Goal: Subscribe to service/newsletter

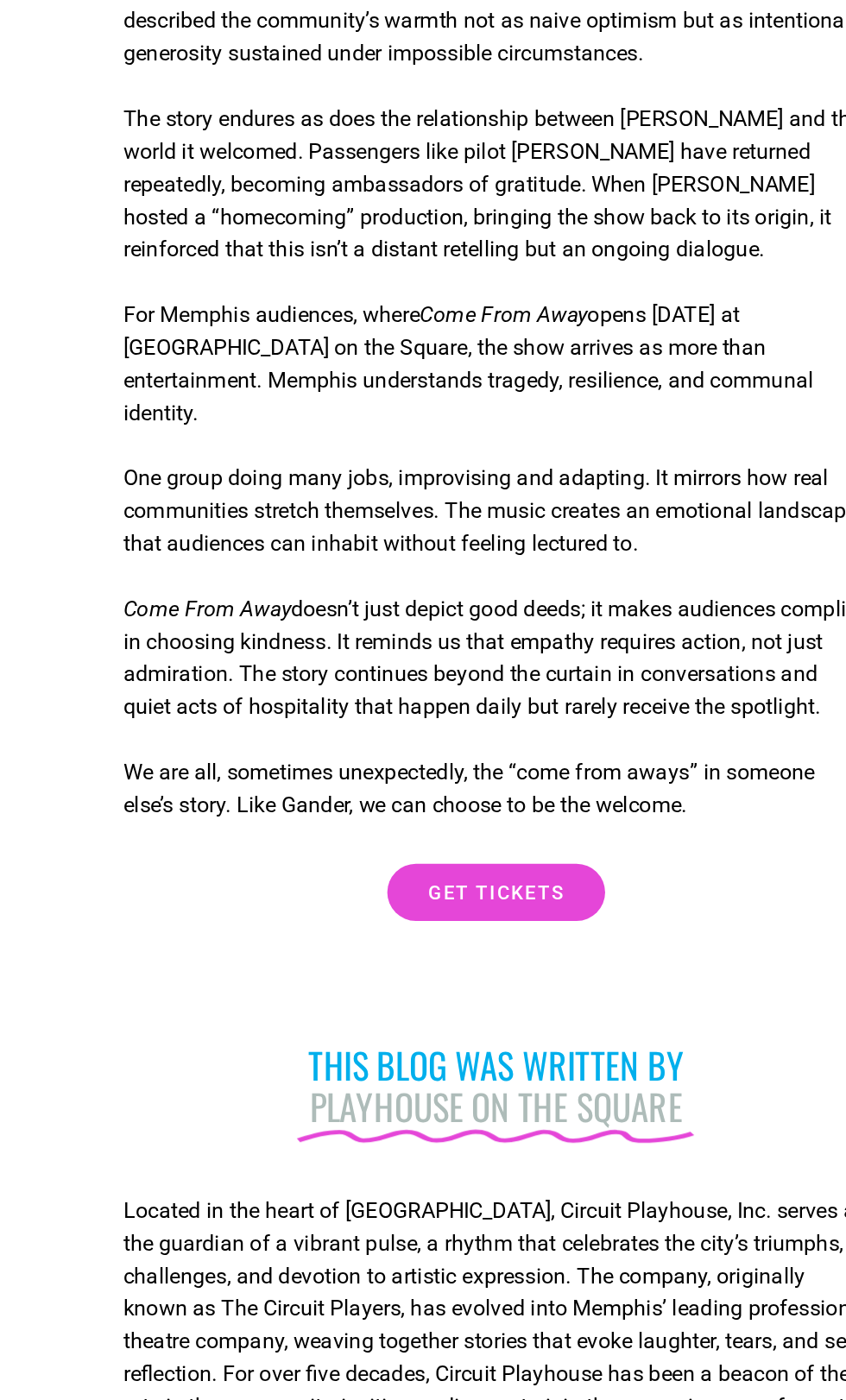
scroll to position [468, 0]
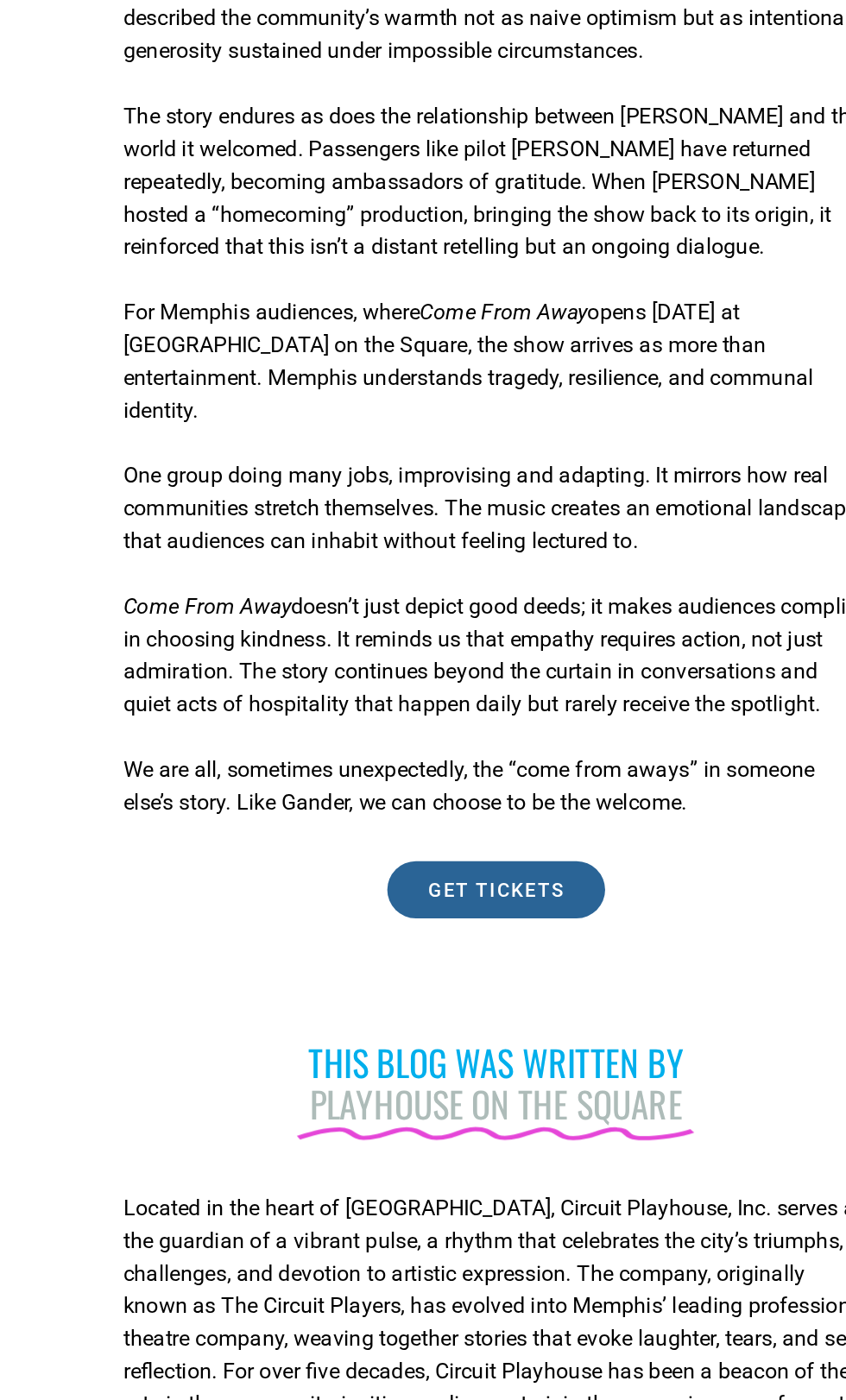
click at [432, 1070] on span "Get Tickets" at bounding box center [423, 1075] width 87 height 12
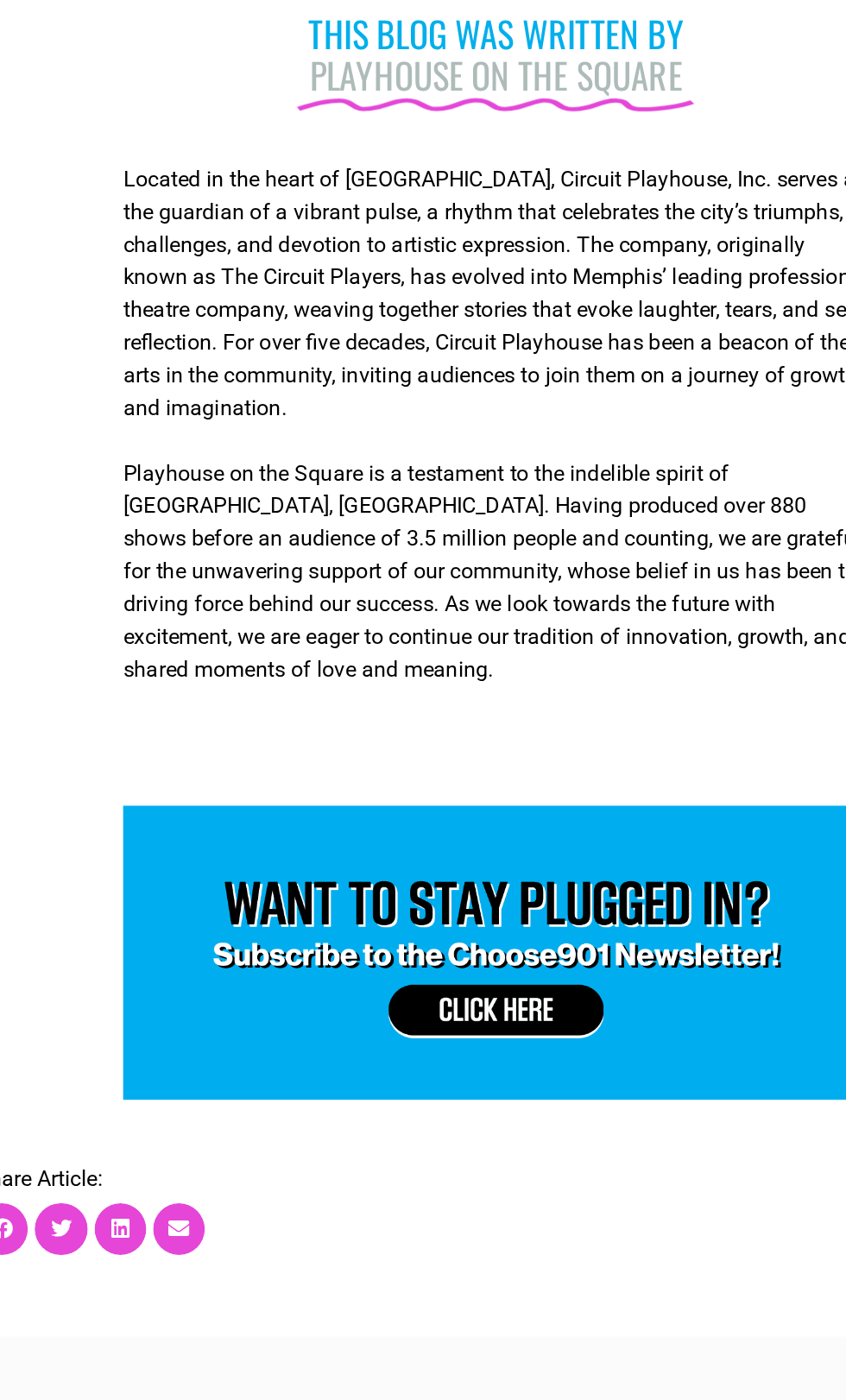
scroll to position [1120, 0]
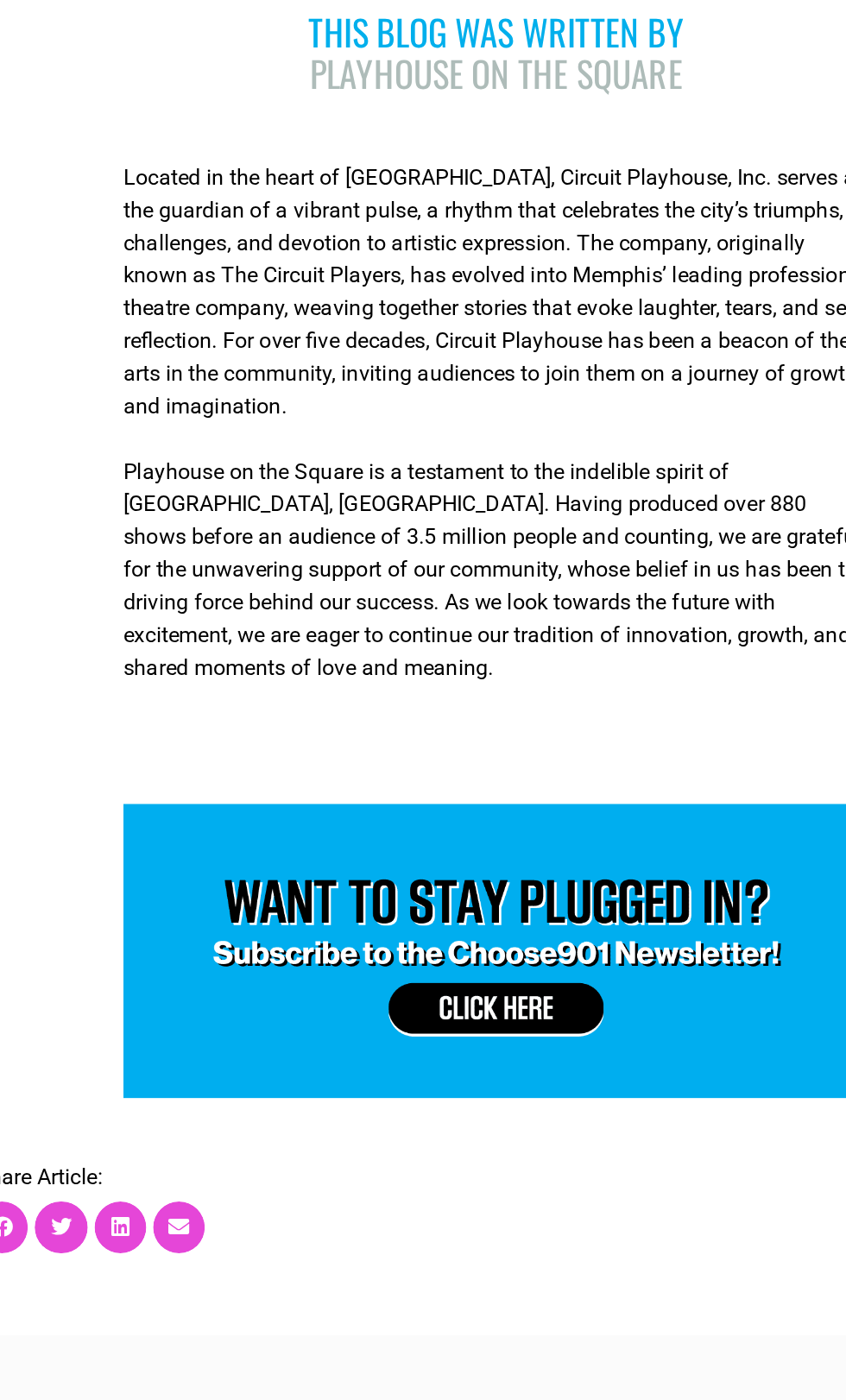
click at [425, 1126] on img at bounding box center [423, 1115] width 473 height 187
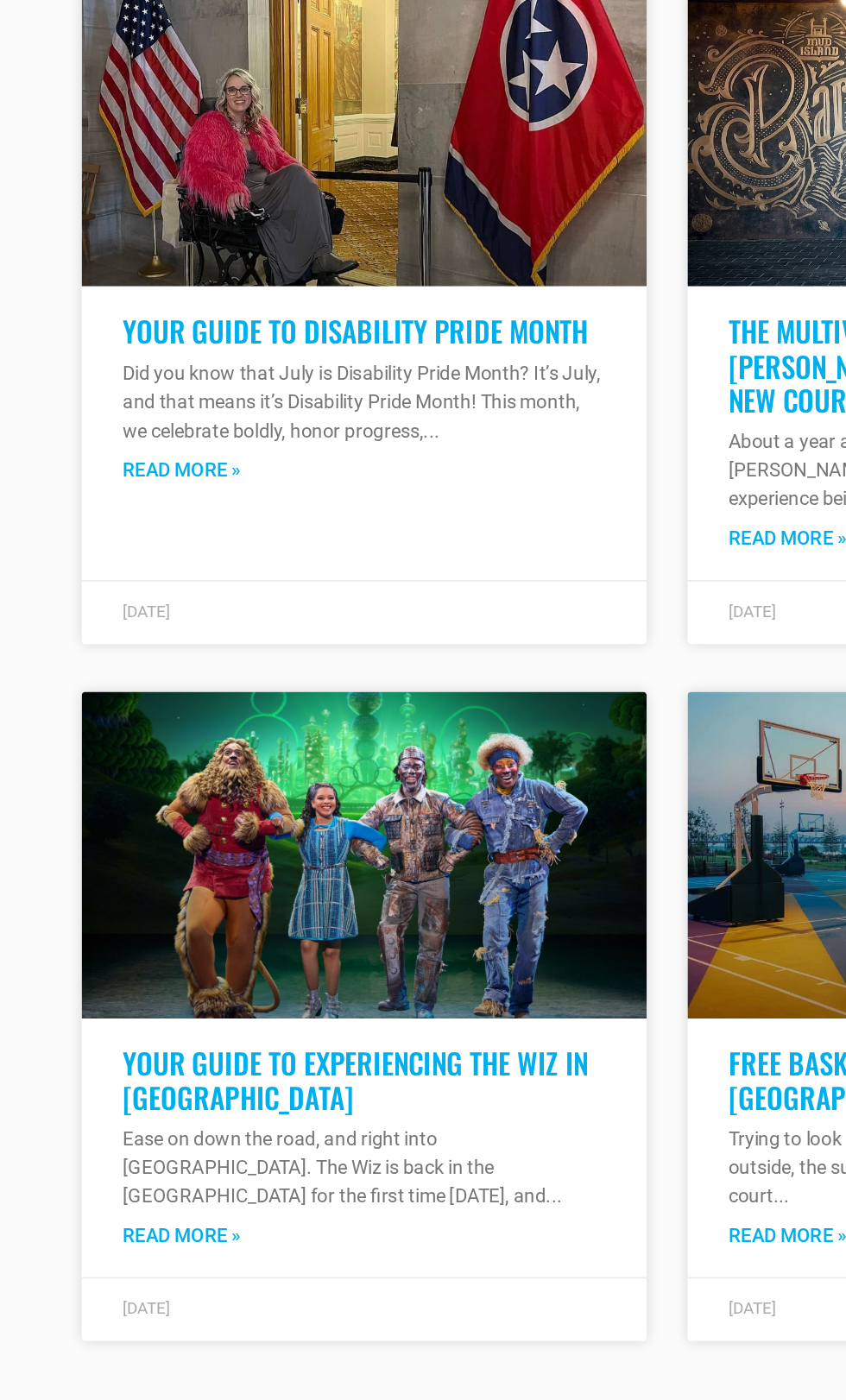
scroll to position [2547, 0]
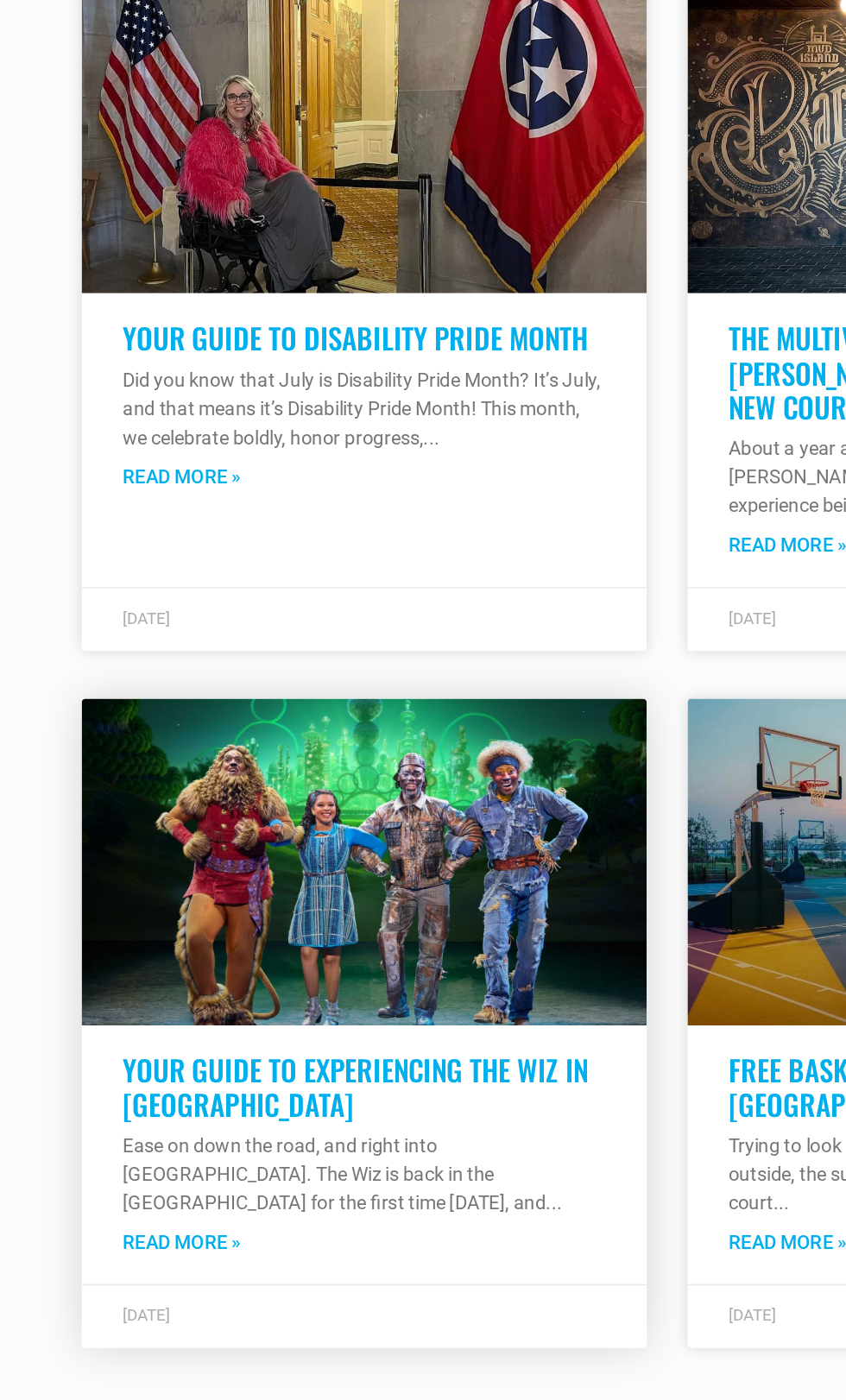
click at [133, 1285] on link "Read More »" at bounding box center [115, 1294] width 75 height 18
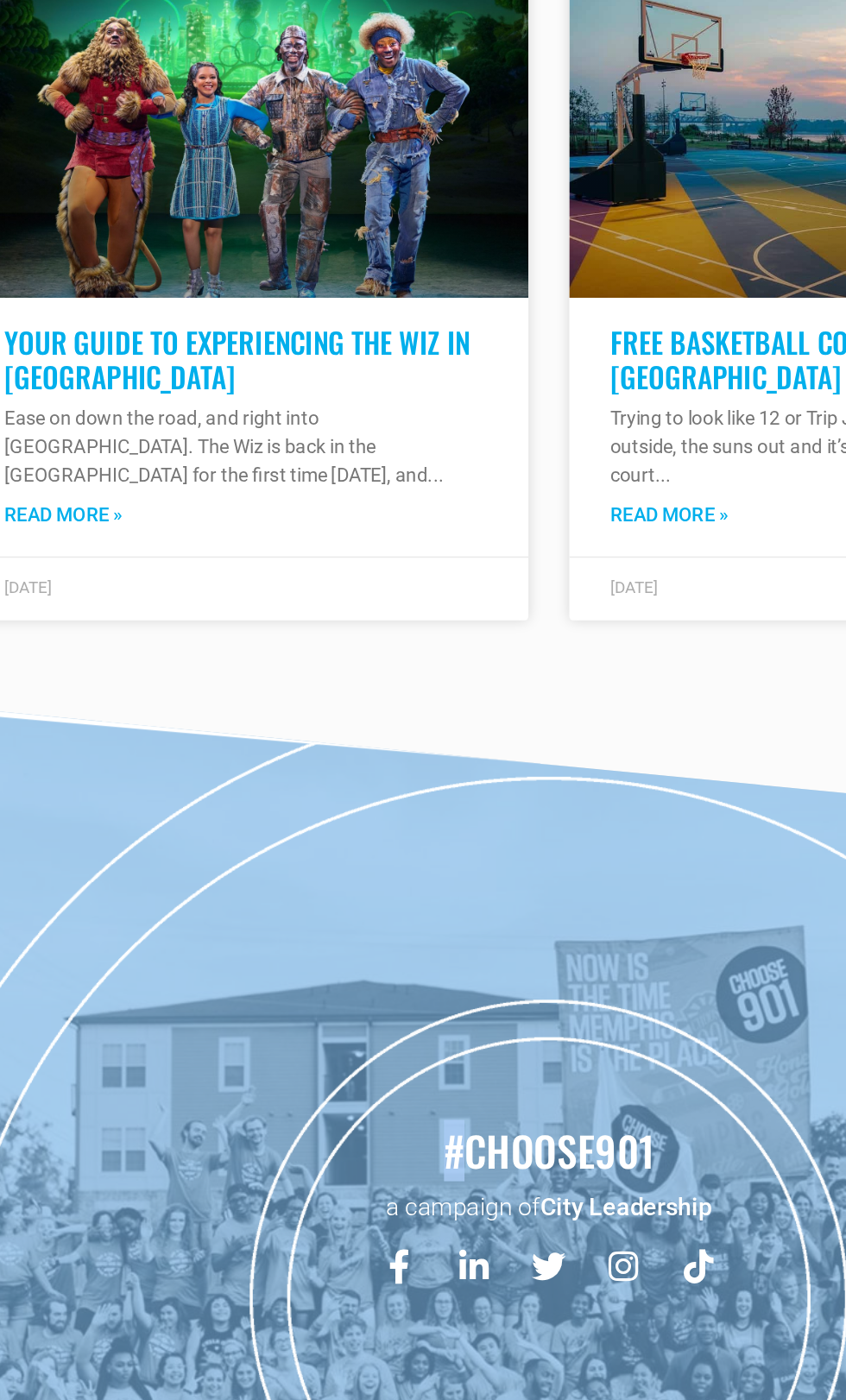
scroll to position [3059, 0]
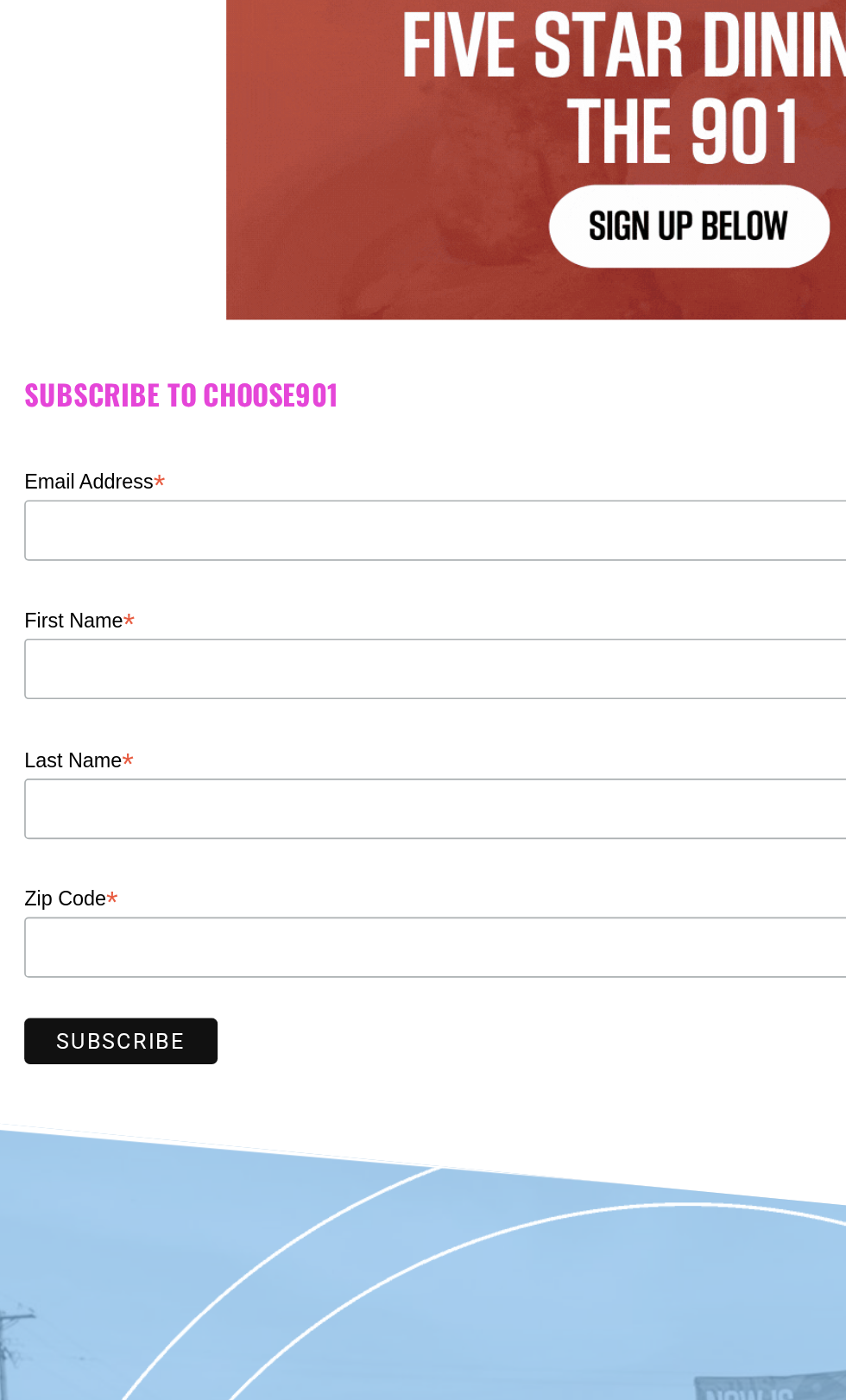
scroll to position [123, 0]
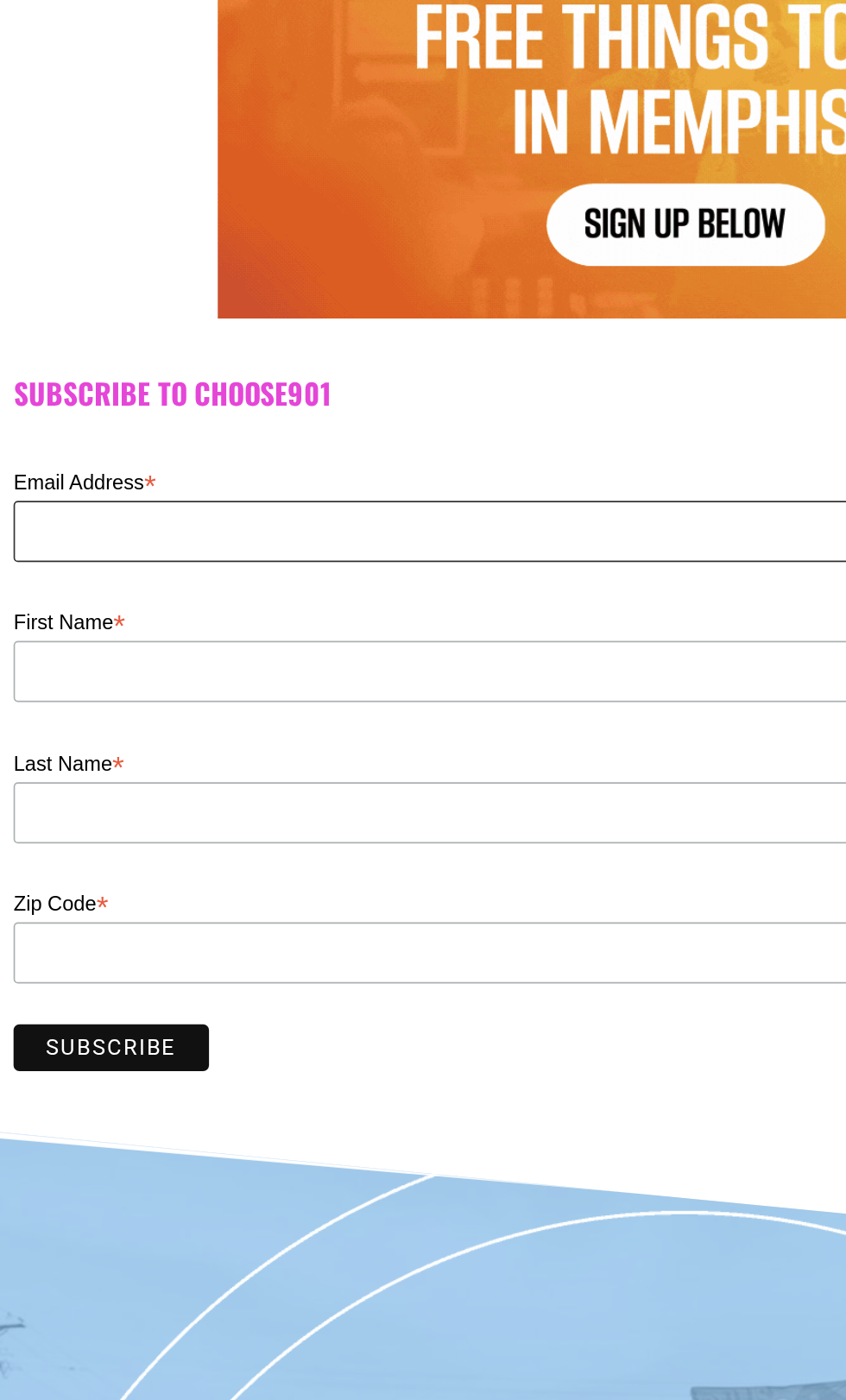
click at [58, 508] on input "Email Address *" at bounding box center [407, 504] width 762 height 36
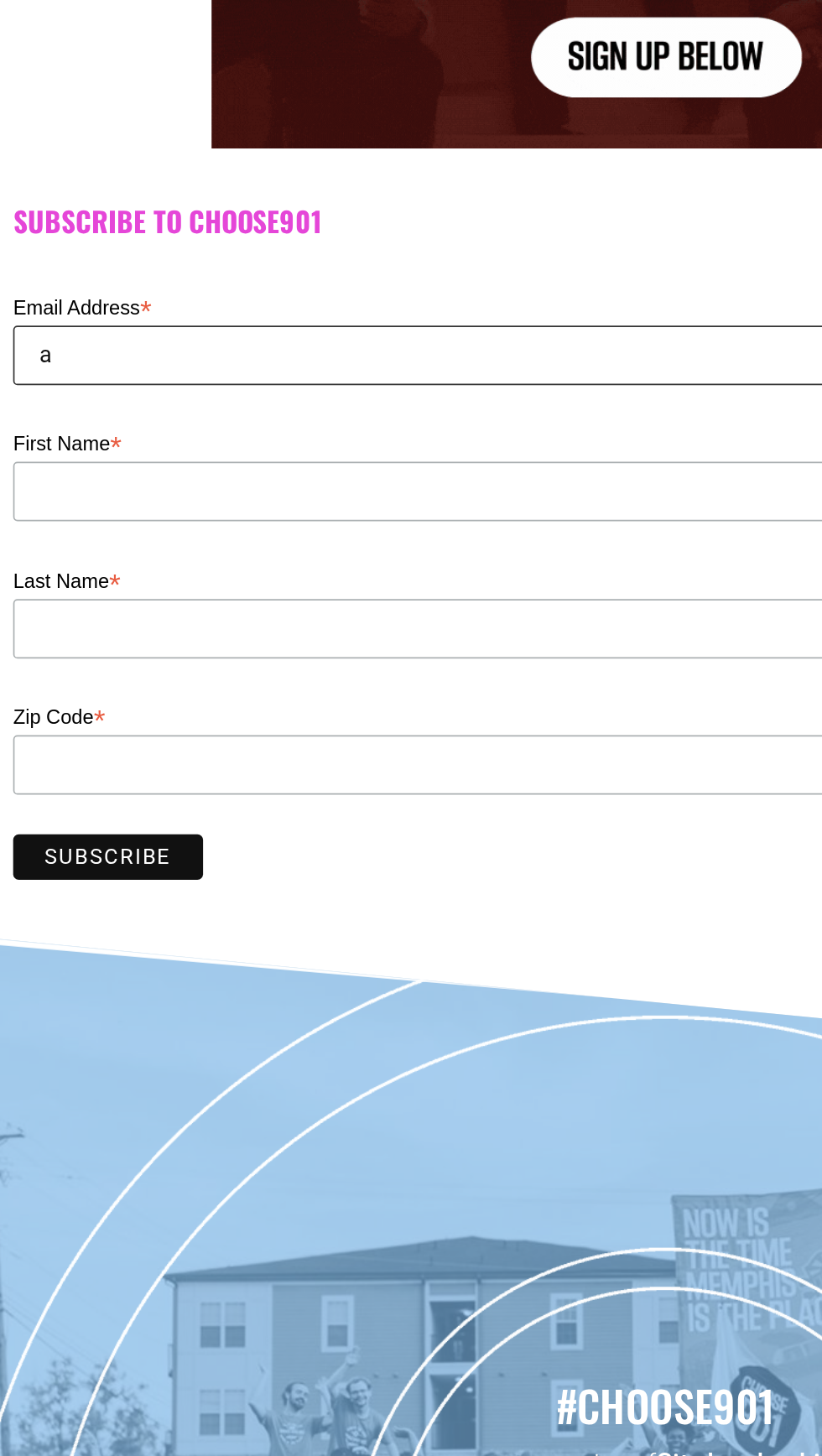
scroll to position [0, 0]
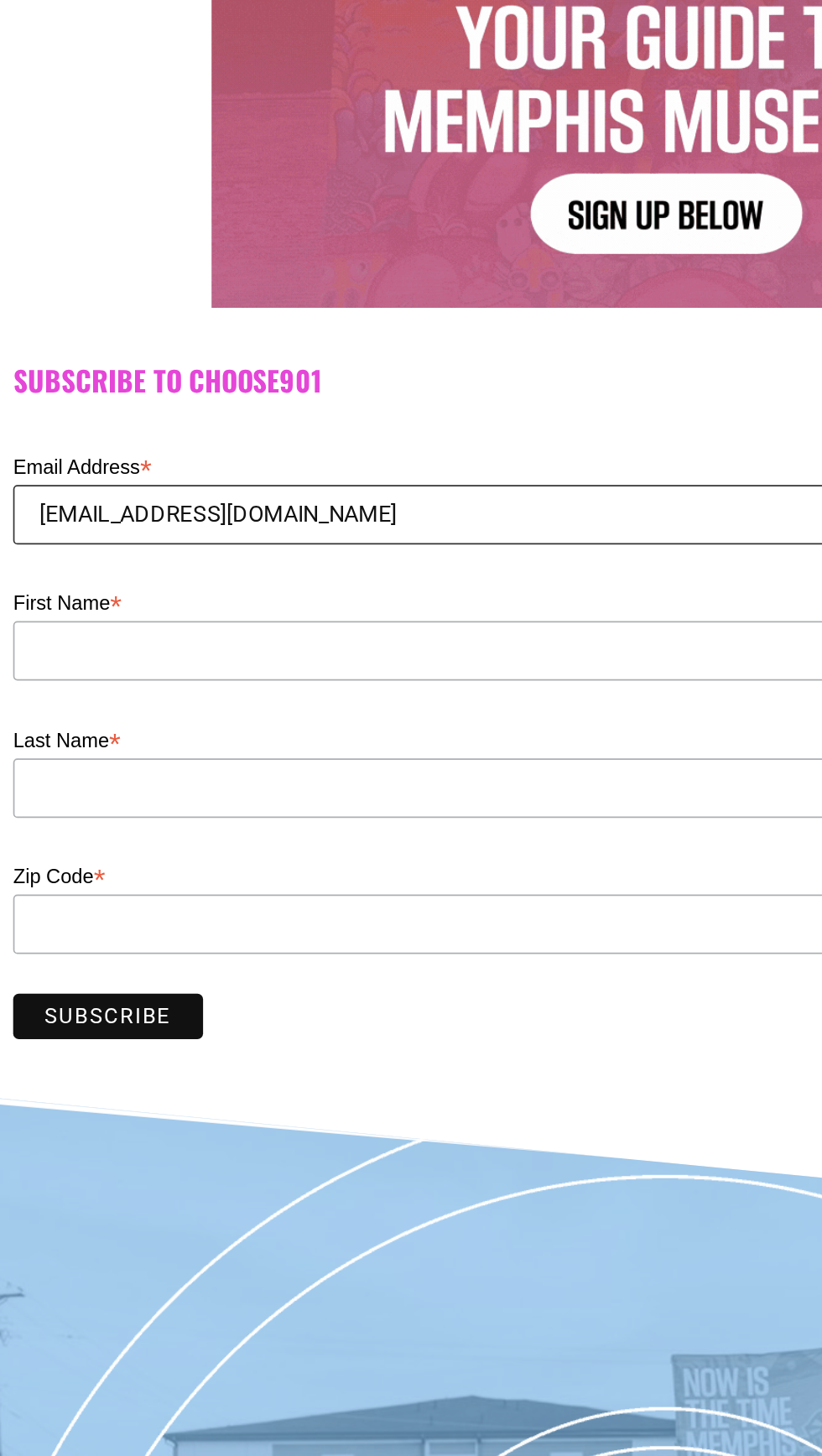
type input "[EMAIL_ADDRESS][DOMAIN_NAME]"
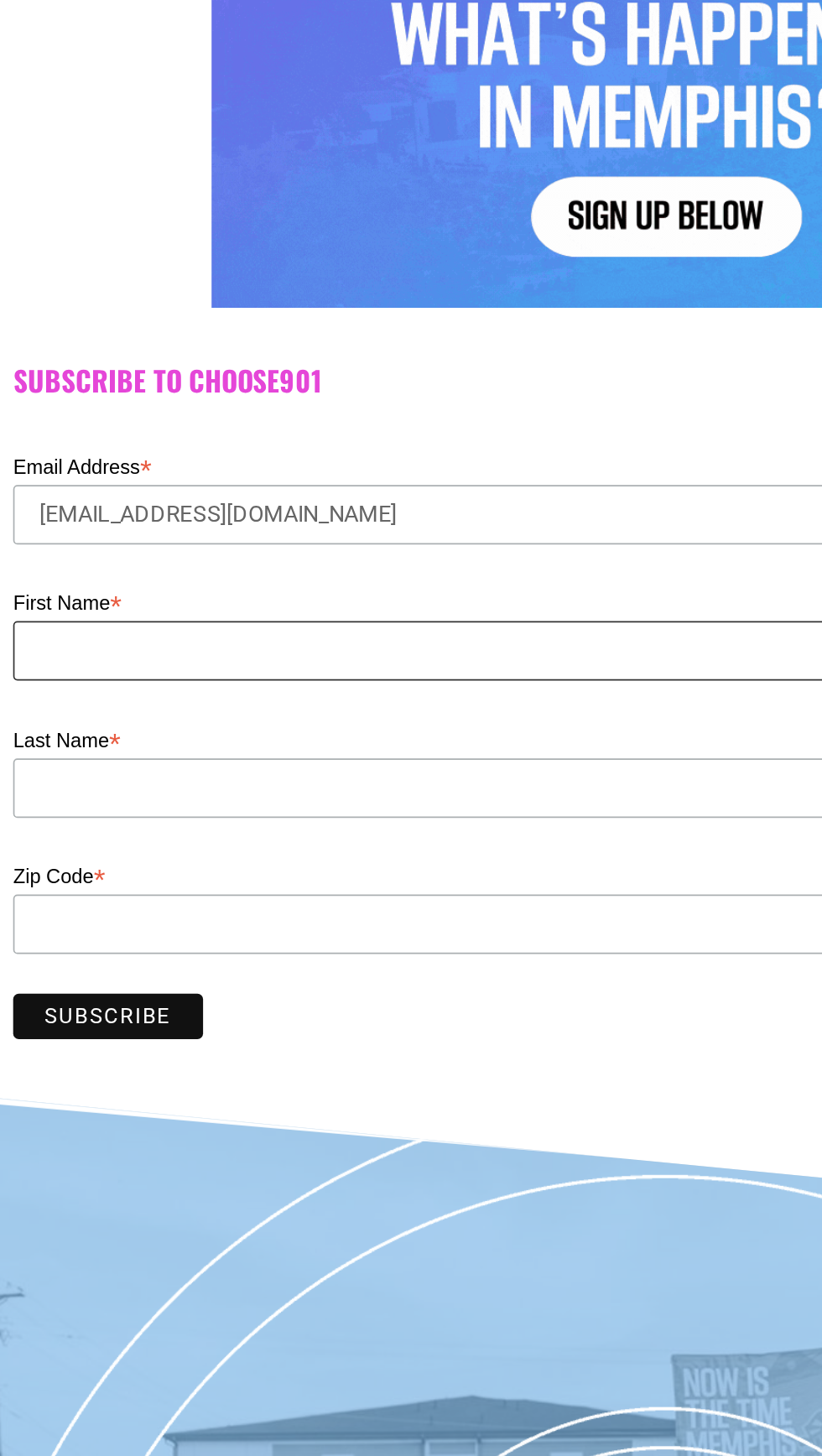
click at [58, 690] on input "First Name *" at bounding box center [395, 689] width 741 height 35
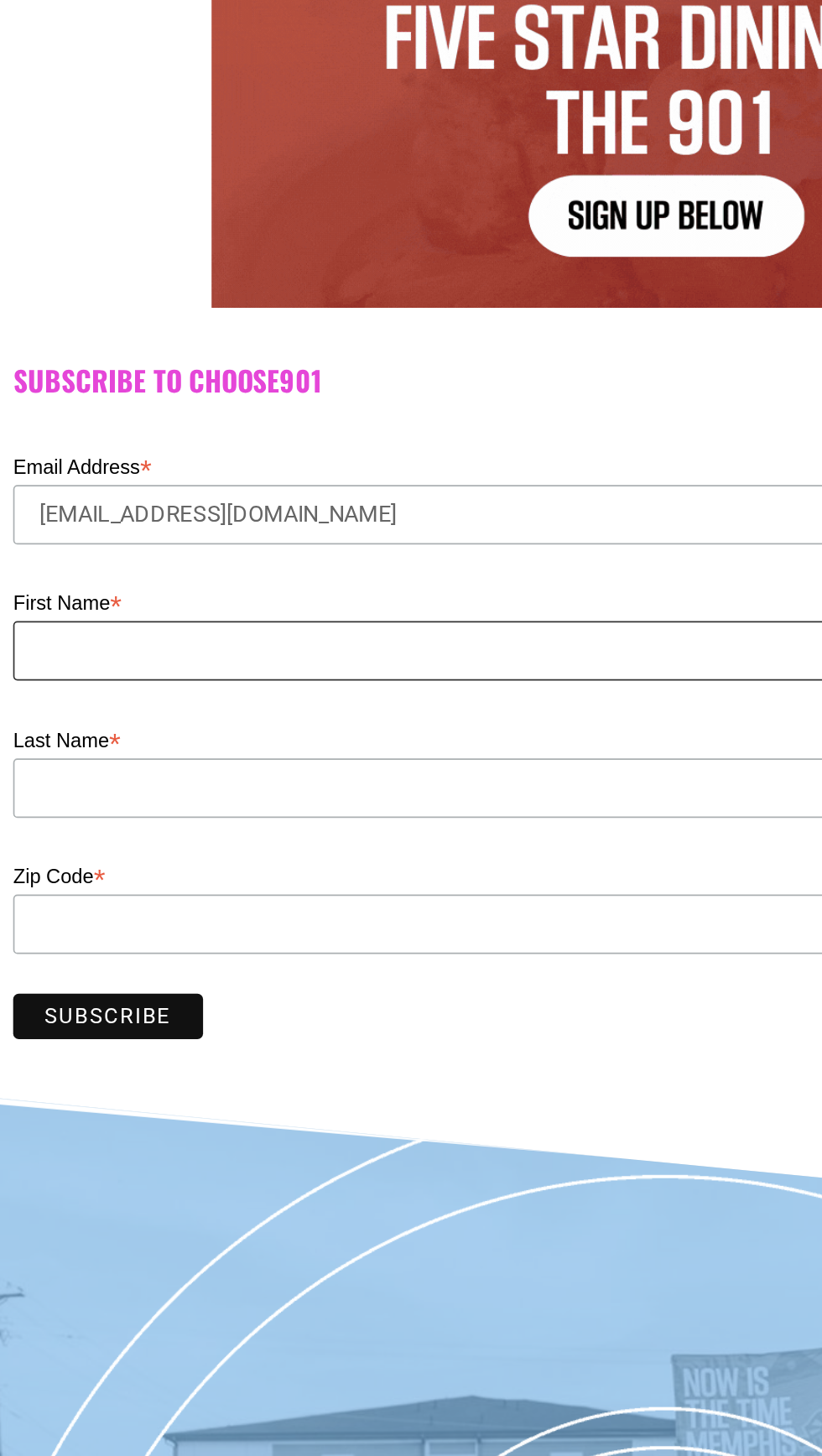
type input "[PERSON_NAME]"
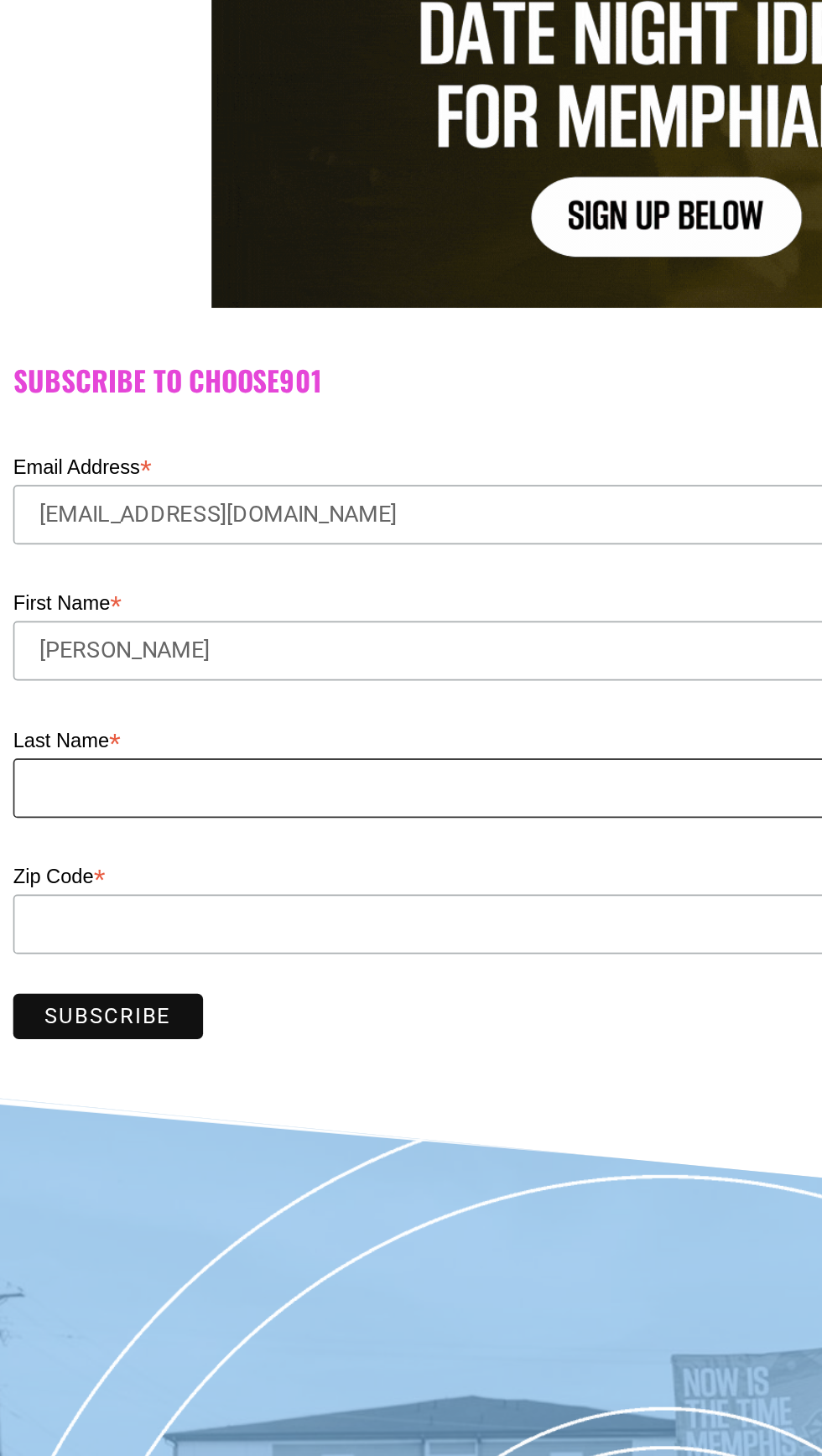
type input "[PERSON_NAME]"
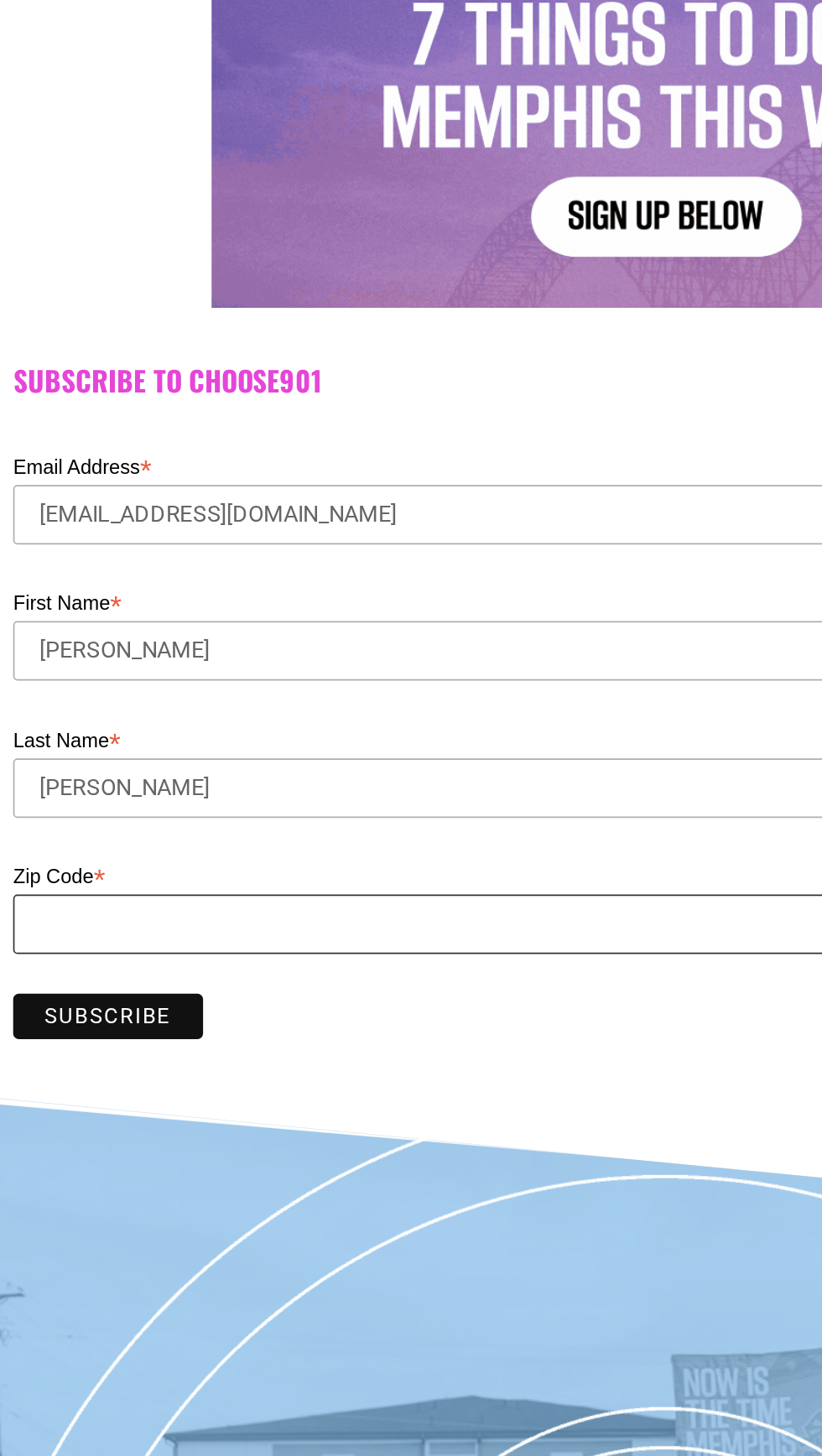
type input "38116"
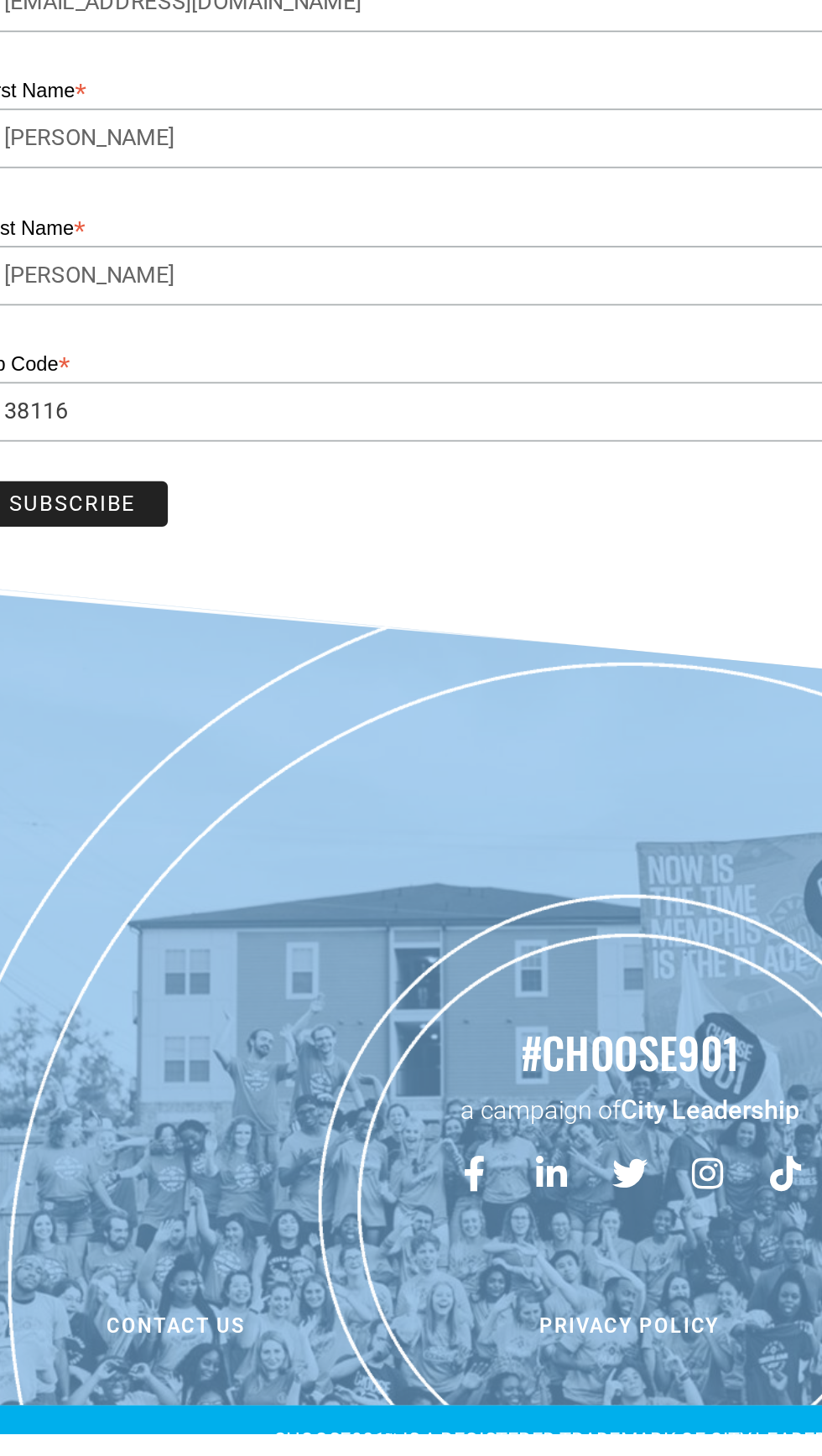
click at [96, 907] on input "Subscribe" at bounding box center [81, 906] width 112 height 27
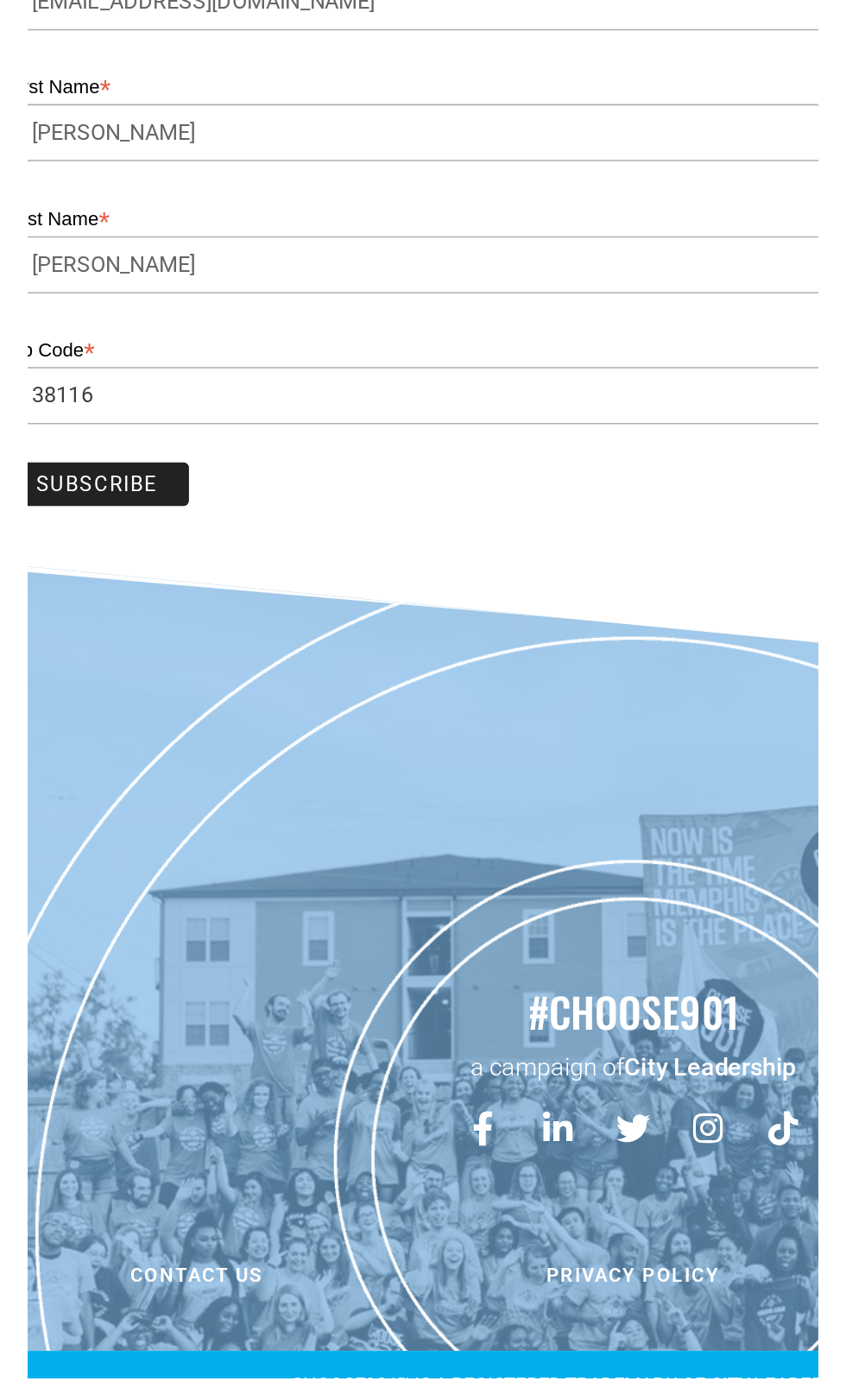
scroll to position [40, 0]
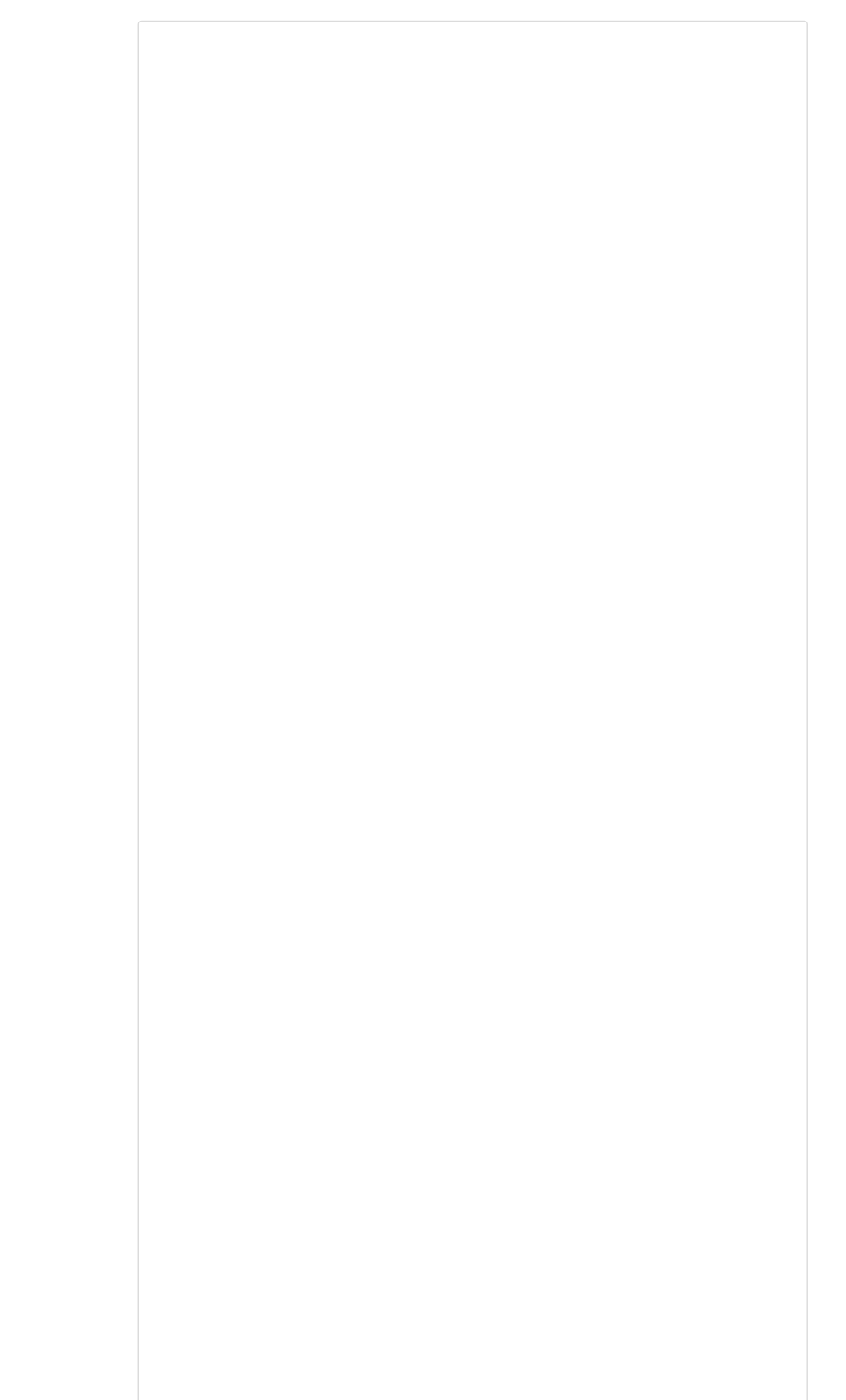
scroll to position [4684, 0]
